Goal: Information Seeking & Learning: Learn about a topic

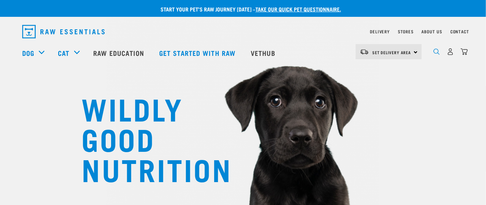
click at [436, 54] on img "dropdown navigation" at bounding box center [437, 51] width 6 height 6
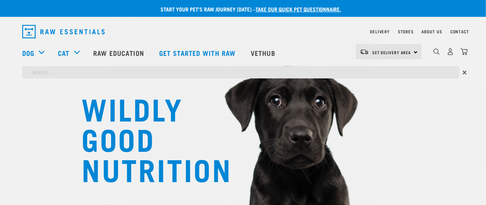
drag, startPoint x: 127, startPoint y: 73, endPoint x: 121, endPoint y: 76, distance: 7.1
click at [127, 73] on input "search" at bounding box center [240, 72] width 437 height 12
type input "DE earth"
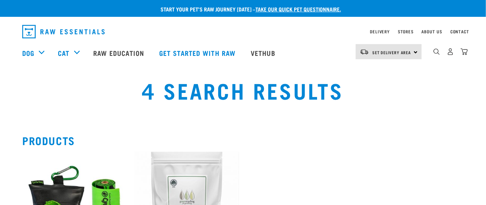
scroll to position [120, 0]
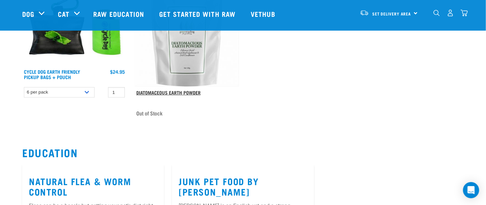
click at [168, 91] on link "Diatomaceous Earth Powder" at bounding box center [168, 92] width 64 height 2
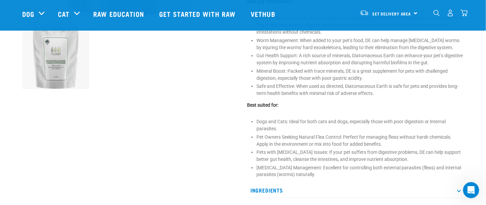
scroll to position [273, 0]
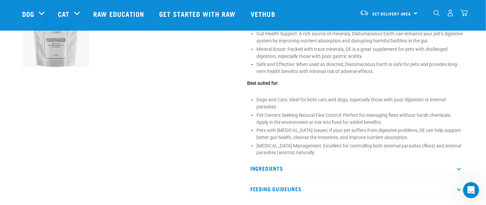
drag, startPoint x: 490, startPoint y: 26, endPoint x: 484, endPoint y: 80, distance: 54.9
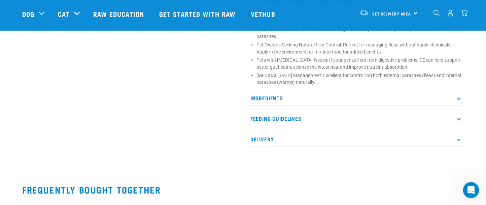
scroll to position [347, 0]
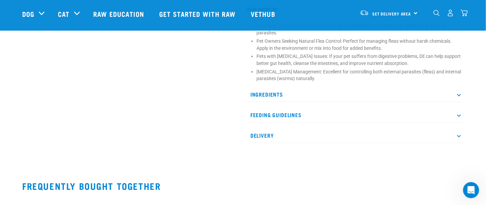
click at [458, 115] on icon at bounding box center [459, 115] width 4 height 4
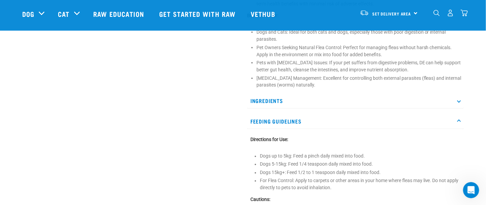
scroll to position [135, 0]
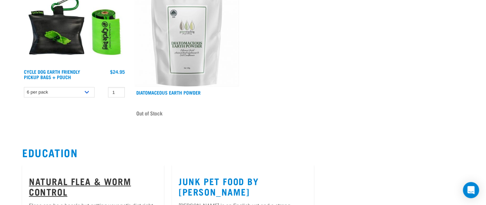
click at [79, 178] on link "Natural Flea & Worm Control" at bounding box center [80, 185] width 102 height 15
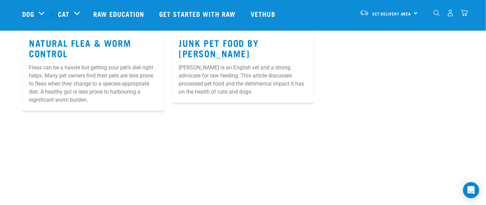
scroll to position [283, 0]
